Goal: Task Accomplishment & Management: Manage account settings

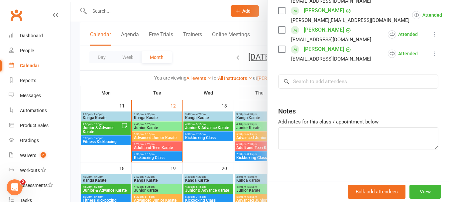
scroll to position [199, 0]
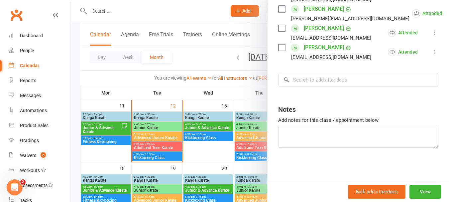
click at [178, 116] on div at bounding box center [259, 101] width 379 height 202
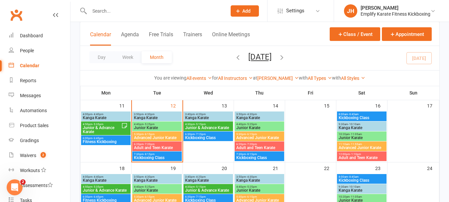
click at [163, 127] on span "Junior Karate" at bounding box center [157, 128] width 47 height 4
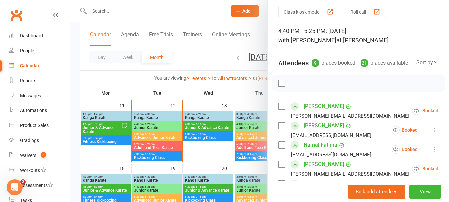
scroll to position [33, 0]
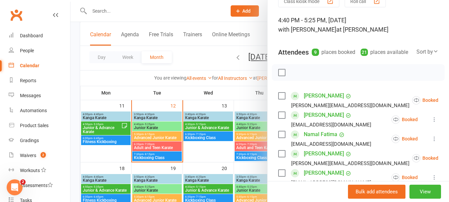
click at [278, 76] on label at bounding box center [281, 72] width 7 height 7
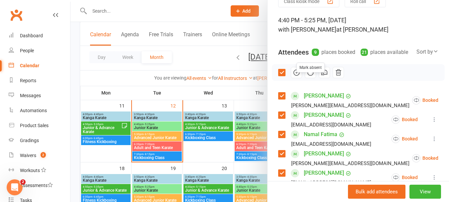
click at [307, 76] on icon "button" at bounding box center [310, 72] width 7 height 7
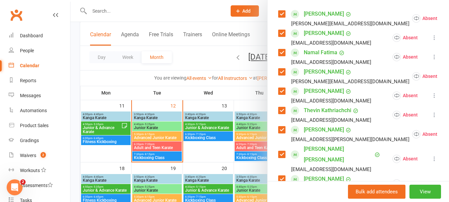
scroll to position [100, 0]
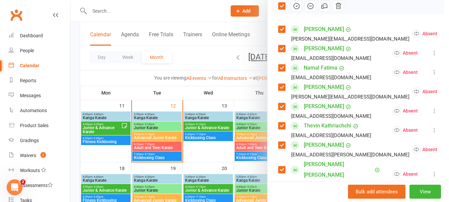
click at [281, 9] on label at bounding box center [281, 6] width 7 height 7
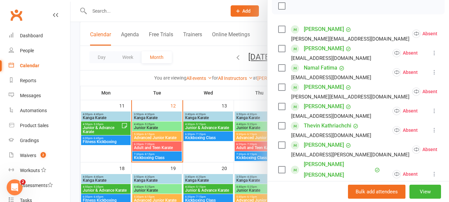
click at [278, 33] on label at bounding box center [281, 29] width 7 height 7
click at [280, 52] on label at bounding box center [281, 48] width 7 height 7
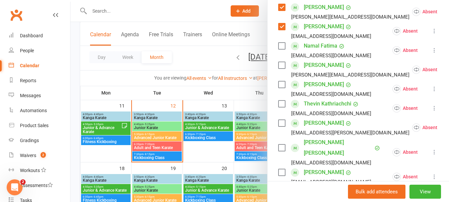
scroll to position [133, 0]
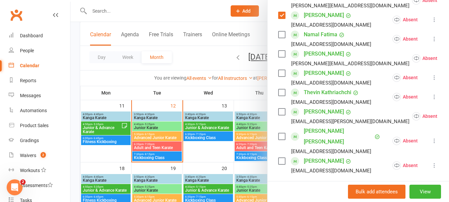
click at [280, 57] on label at bounding box center [281, 54] width 7 height 7
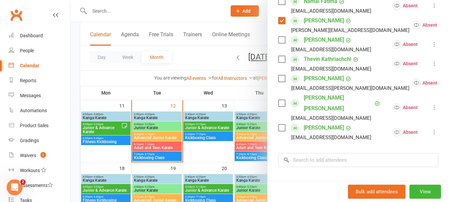
click at [278, 62] on label at bounding box center [281, 59] width 7 height 7
click at [281, 82] on label at bounding box center [281, 78] width 7 height 7
click at [279, 124] on label at bounding box center [281, 127] width 7 height 7
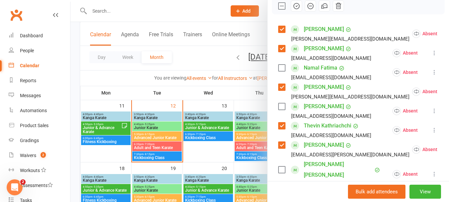
scroll to position [66, 0]
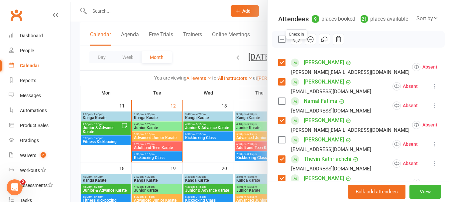
click at [295, 43] on icon "button" at bounding box center [296, 39] width 7 height 7
click at [278, 43] on label at bounding box center [281, 39] width 7 height 7
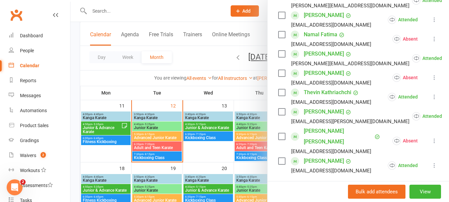
scroll to position [244, 0]
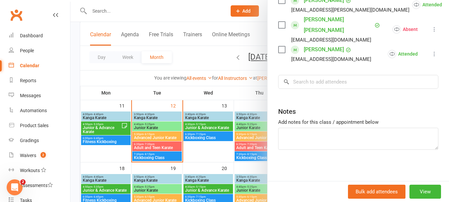
click at [163, 136] on div at bounding box center [259, 101] width 379 height 202
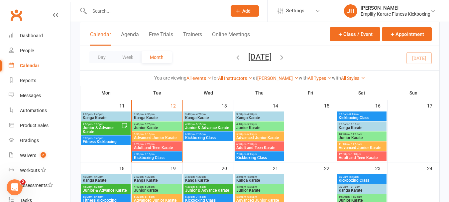
click at [152, 137] on span "Advanced Junior Karate" at bounding box center [157, 138] width 47 height 4
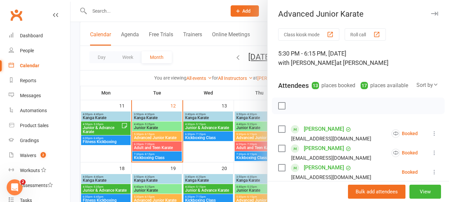
click at [281, 109] on label at bounding box center [281, 105] width 7 height 7
click at [307, 109] on icon "button" at bounding box center [310, 105] width 7 height 7
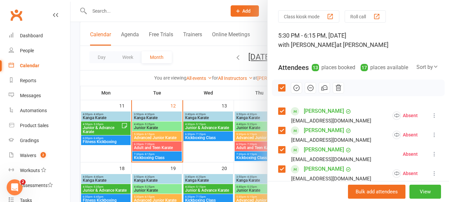
scroll to position [66, 0]
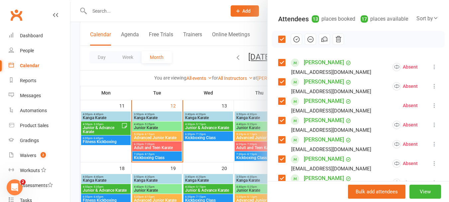
click at [281, 104] on label at bounding box center [281, 101] width 7 height 7
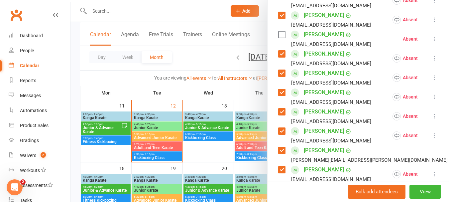
click at [278, 76] on label at bounding box center [281, 73] width 7 height 7
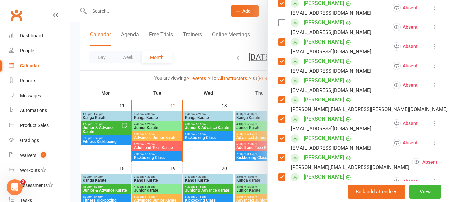
scroll to position [199, 0]
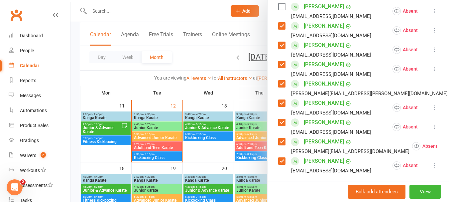
click at [282, 49] on label at bounding box center [281, 45] width 7 height 7
click at [278, 87] on label at bounding box center [281, 83] width 7 height 7
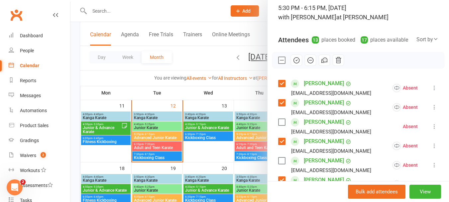
scroll to position [33, 0]
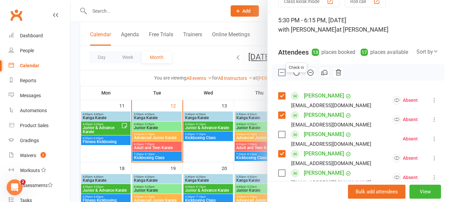
click at [294, 76] on icon "button" at bounding box center [296, 72] width 7 height 7
click at [279, 76] on label at bounding box center [281, 72] width 7 height 7
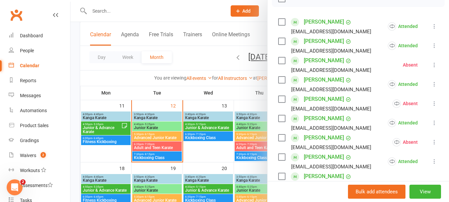
scroll to position [133, 0]
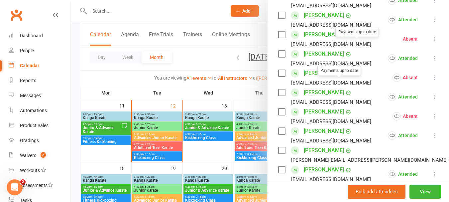
click at [218, 157] on div at bounding box center [259, 101] width 379 height 202
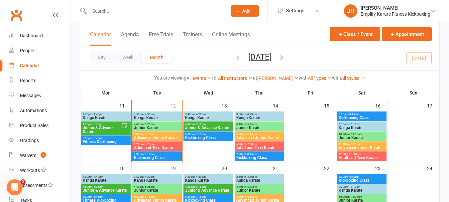
click at [171, 146] on span "Adult and Teen Karate" at bounding box center [157, 148] width 47 height 4
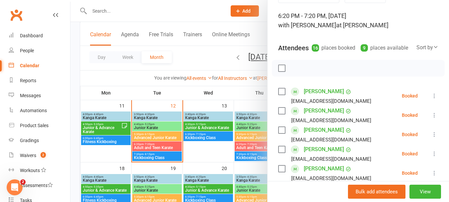
scroll to position [53, 0]
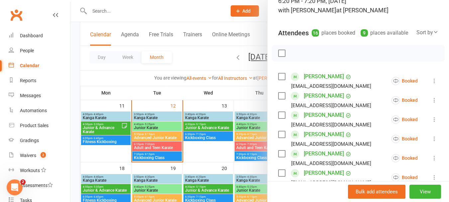
click at [278, 56] on label at bounding box center [281, 53] width 7 height 7
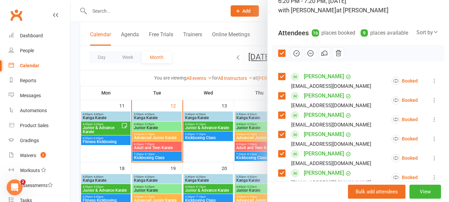
click at [314, 61] on div at bounding box center [358, 53] width 173 height 17
click at [310, 57] on icon "button" at bounding box center [310, 53] width 7 height 7
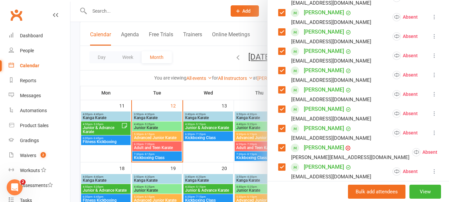
scroll to position [185, 0]
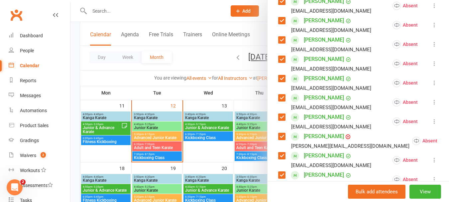
click at [281, 5] on label at bounding box center [281, 1] width 7 height 7
click at [282, 43] on label at bounding box center [281, 40] width 7 height 7
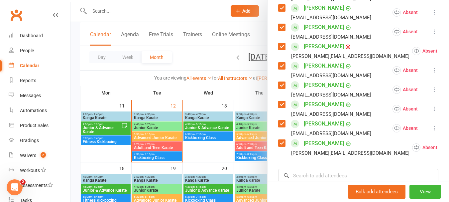
scroll to position [285, 0]
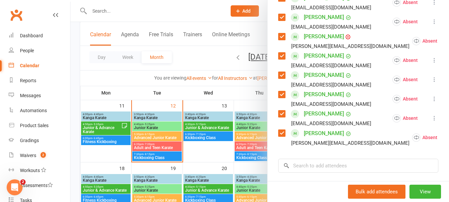
click at [283, 81] on div "[PERSON_NAME] [EMAIL_ADDRESS][DOMAIN_NAME]" at bounding box center [326, 79] width 96 height 19
click at [279, 78] on label at bounding box center [281, 75] width 7 height 7
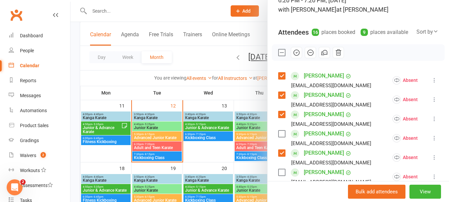
scroll to position [53, 0]
drag, startPoint x: 298, startPoint y: 63, endPoint x: 262, endPoint y: 22, distance: 55.1
click at [299, 59] on button "button" at bounding box center [296, 53] width 11 height 11
click at [278, 56] on label at bounding box center [281, 53] width 7 height 7
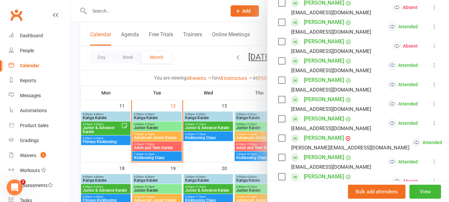
scroll to position [185, 0]
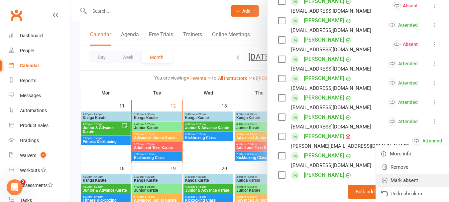
click at [376, 187] on link "Mark absent" at bounding box center [419, 179] width 86 height 13
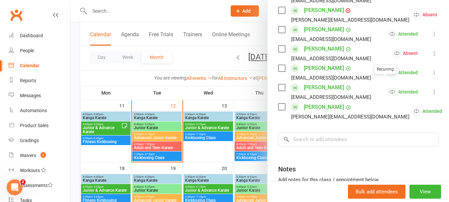
scroll to position [318, 0]
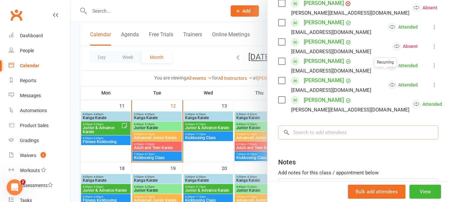
click at [328, 139] on input "search" at bounding box center [358, 132] width 160 height 14
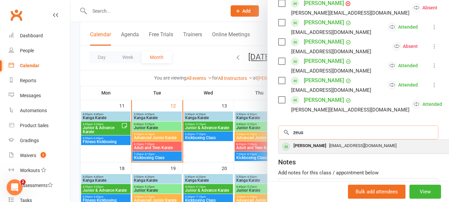
type input "zeus"
click at [321, 151] on div "[PERSON_NAME]" at bounding box center [310, 146] width 38 height 10
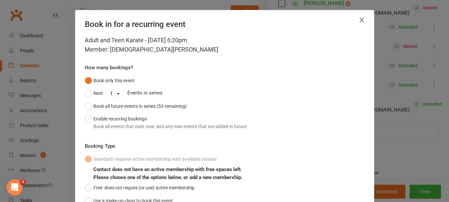
scroll to position [58, 0]
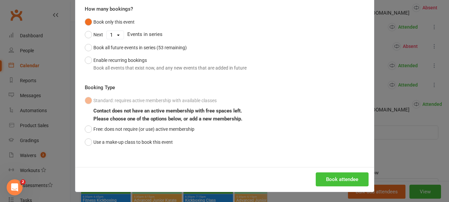
click at [354, 180] on button "Book attendee" at bounding box center [342, 179] width 53 height 14
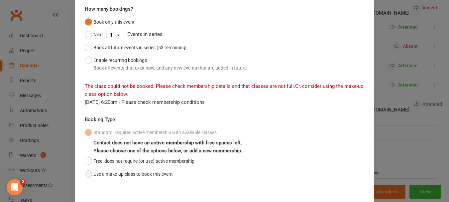
scroll to position [90, 0]
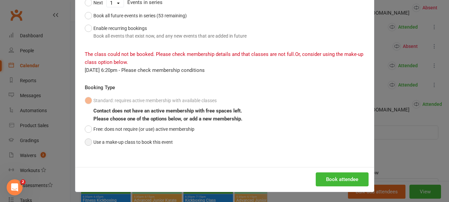
click at [110, 143] on button "Use a make-up class to book this event" at bounding box center [129, 142] width 88 height 13
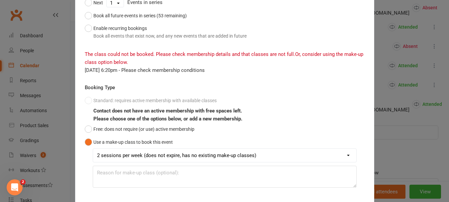
scroll to position [130, 0]
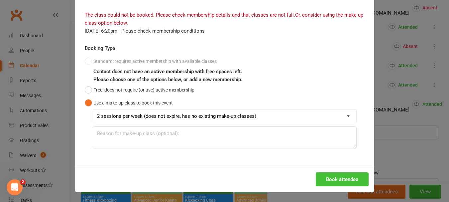
click at [348, 177] on button "Book attendee" at bounding box center [342, 179] width 53 height 14
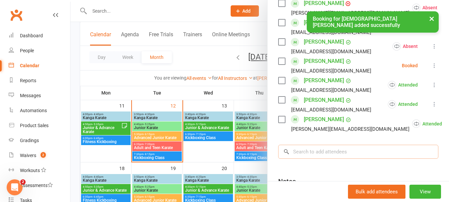
click at [413, 155] on input "search" at bounding box center [358, 152] width 160 height 14
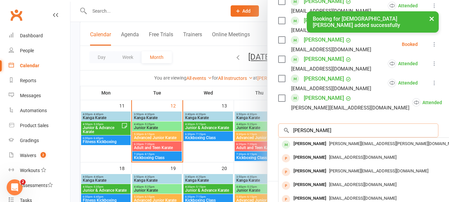
scroll to position [352, 0]
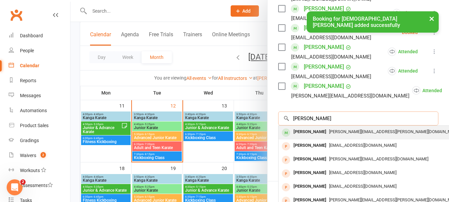
type input "[PERSON_NAME]"
click at [316, 137] on div "[PERSON_NAME]" at bounding box center [310, 132] width 38 height 10
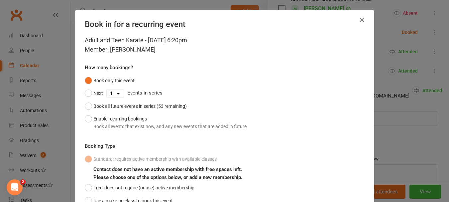
scroll to position [33, 0]
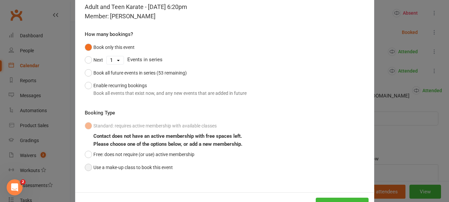
click at [114, 163] on button "Use a make-up class to book this event" at bounding box center [129, 167] width 88 height 13
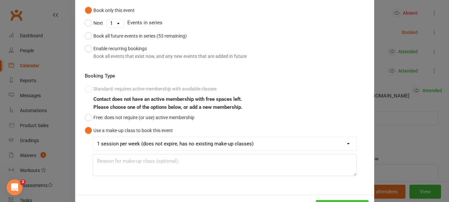
scroll to position [98, 0]
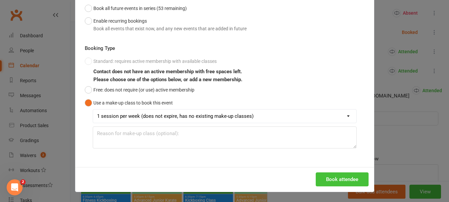
click at [339, 185] on button "Book attendee" at bounding box center [342, 179] width 53 height 14
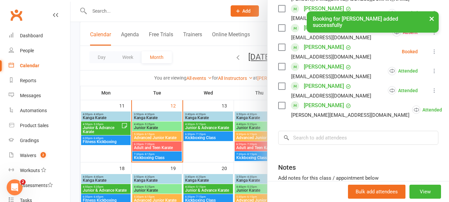
scroll to position [271, 0]
